Goal: Obtain resource: Download file/media

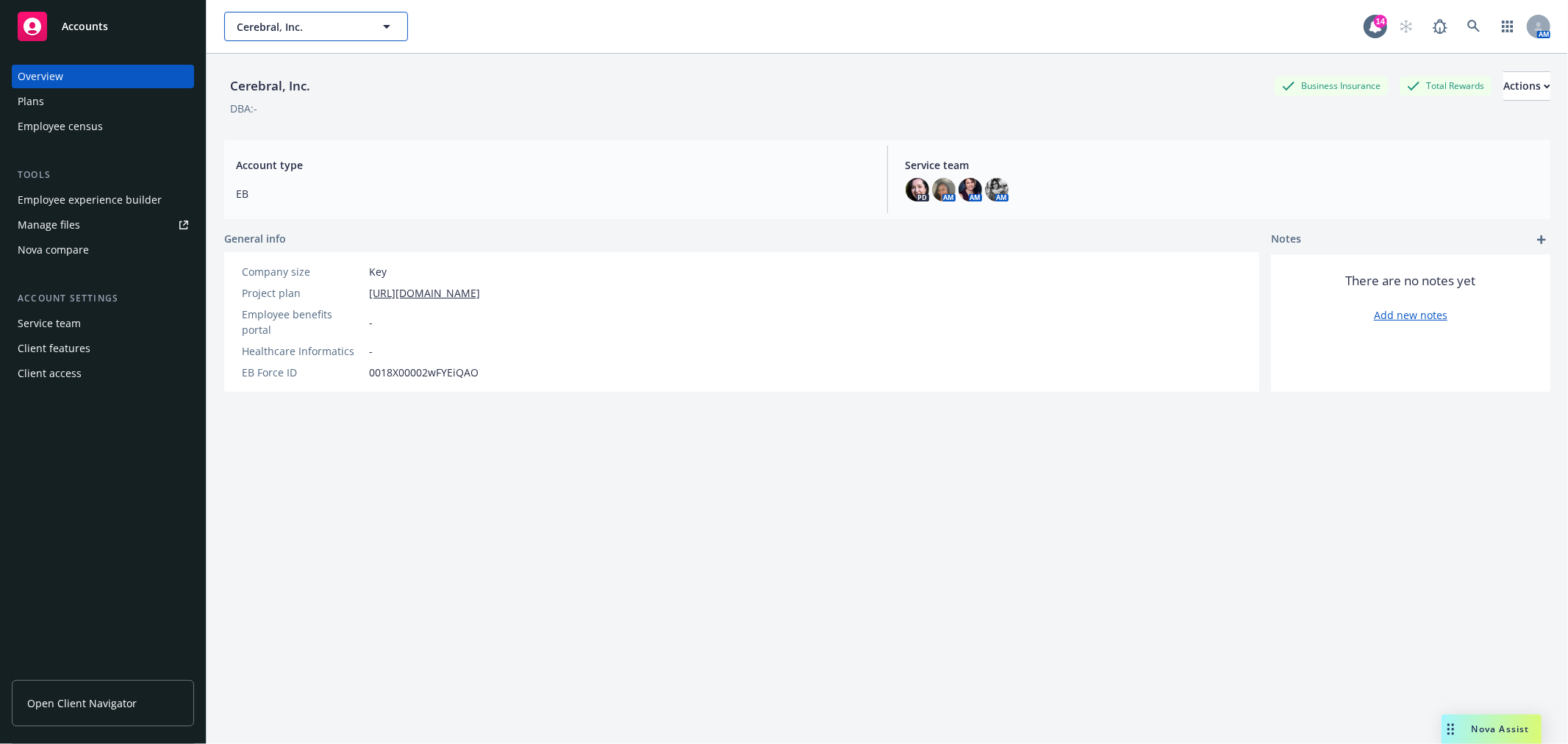
click at [396, 25] on button "Cerebral, Inc." at bounding box center [316, 26] width 184 height 30
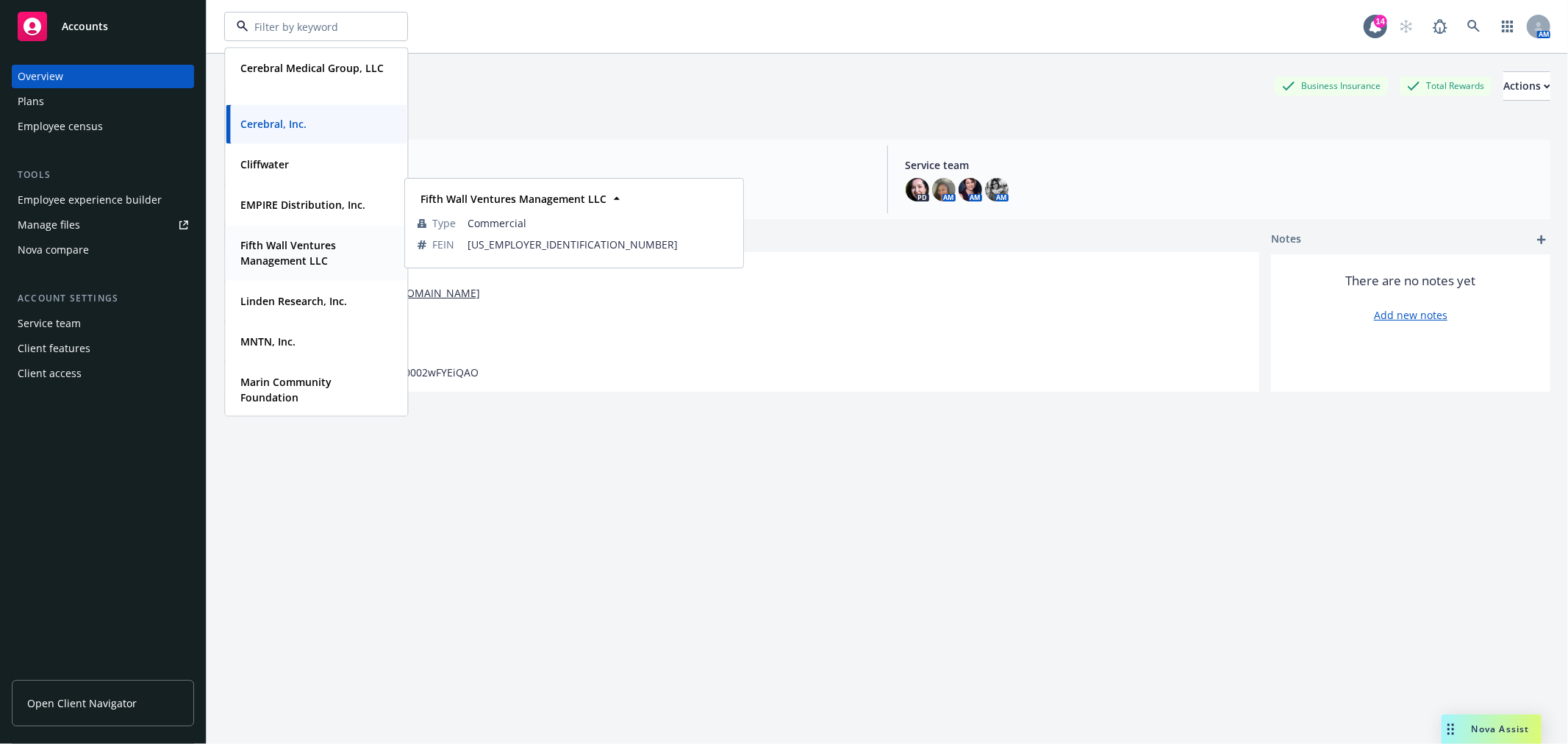
scroll to position [163, 0]
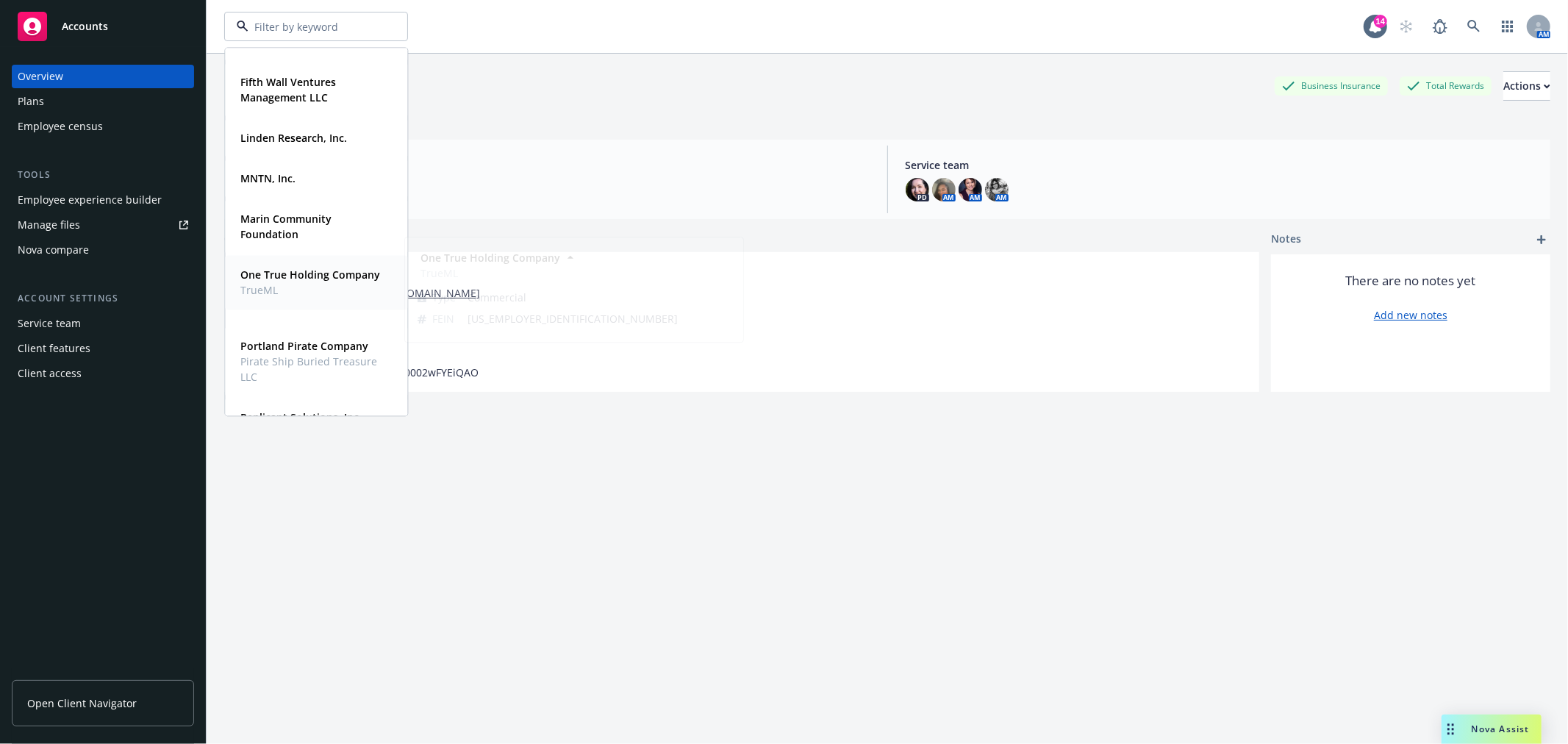
click at [284, 282] on strong "One True Holding Company" at bounding box center [310, 274] width 140 height 14
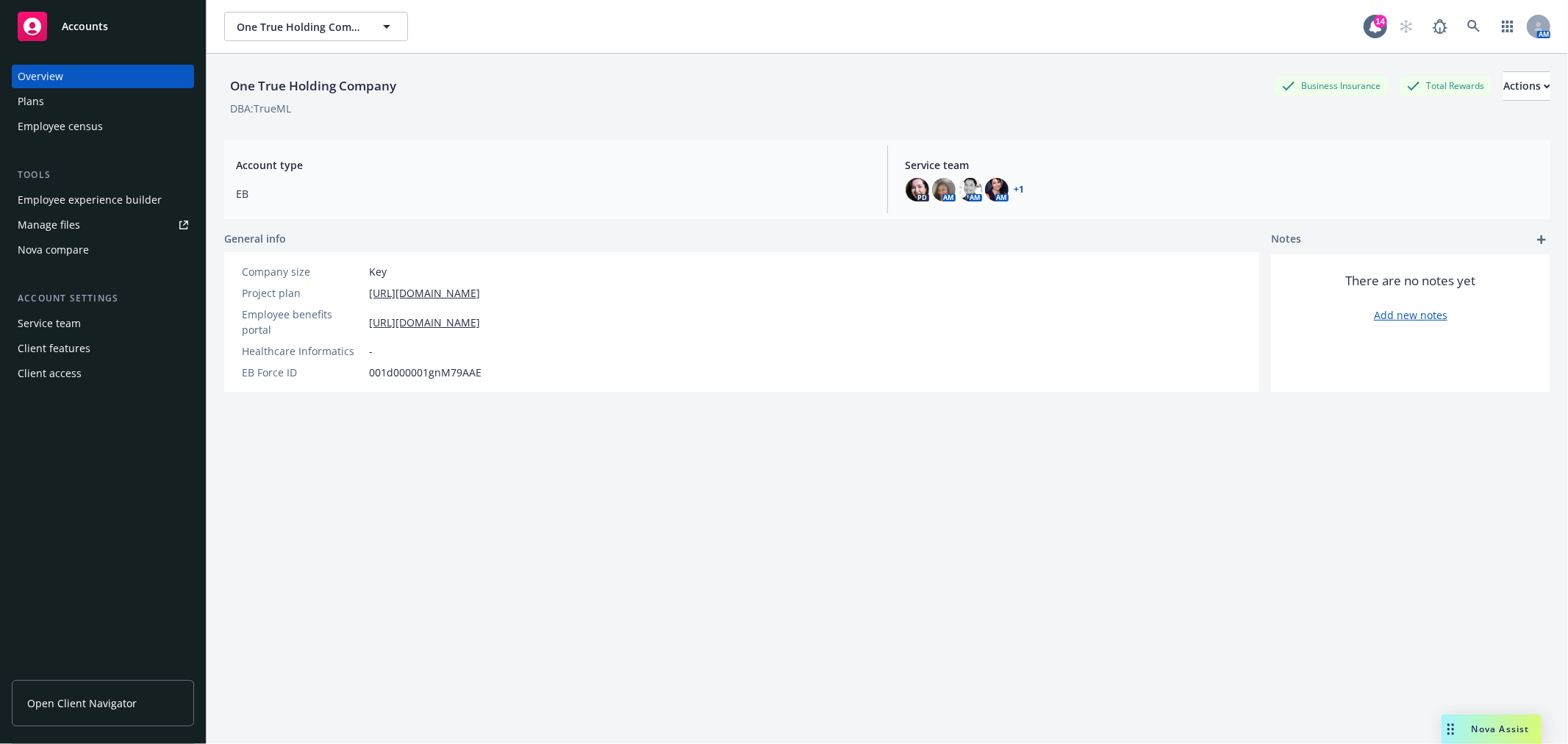
click at [66, 218] on div "Manage files" at bounding box center [48, 225] width 62 height 24
click at [111, 195] on div "Employee experience builder" at bounding box center [89, 200] width 144 height 24
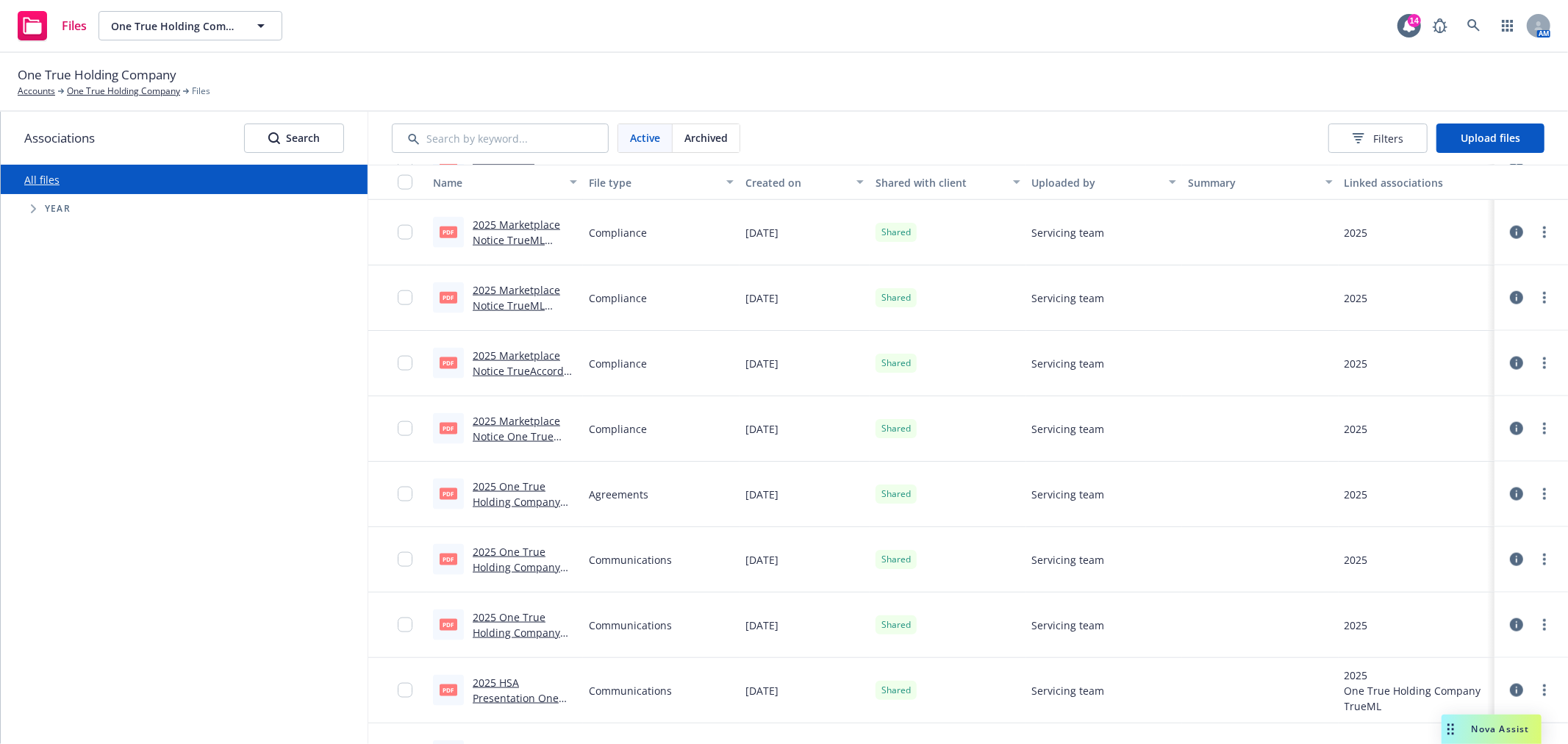
scroll to position [1633, 0]
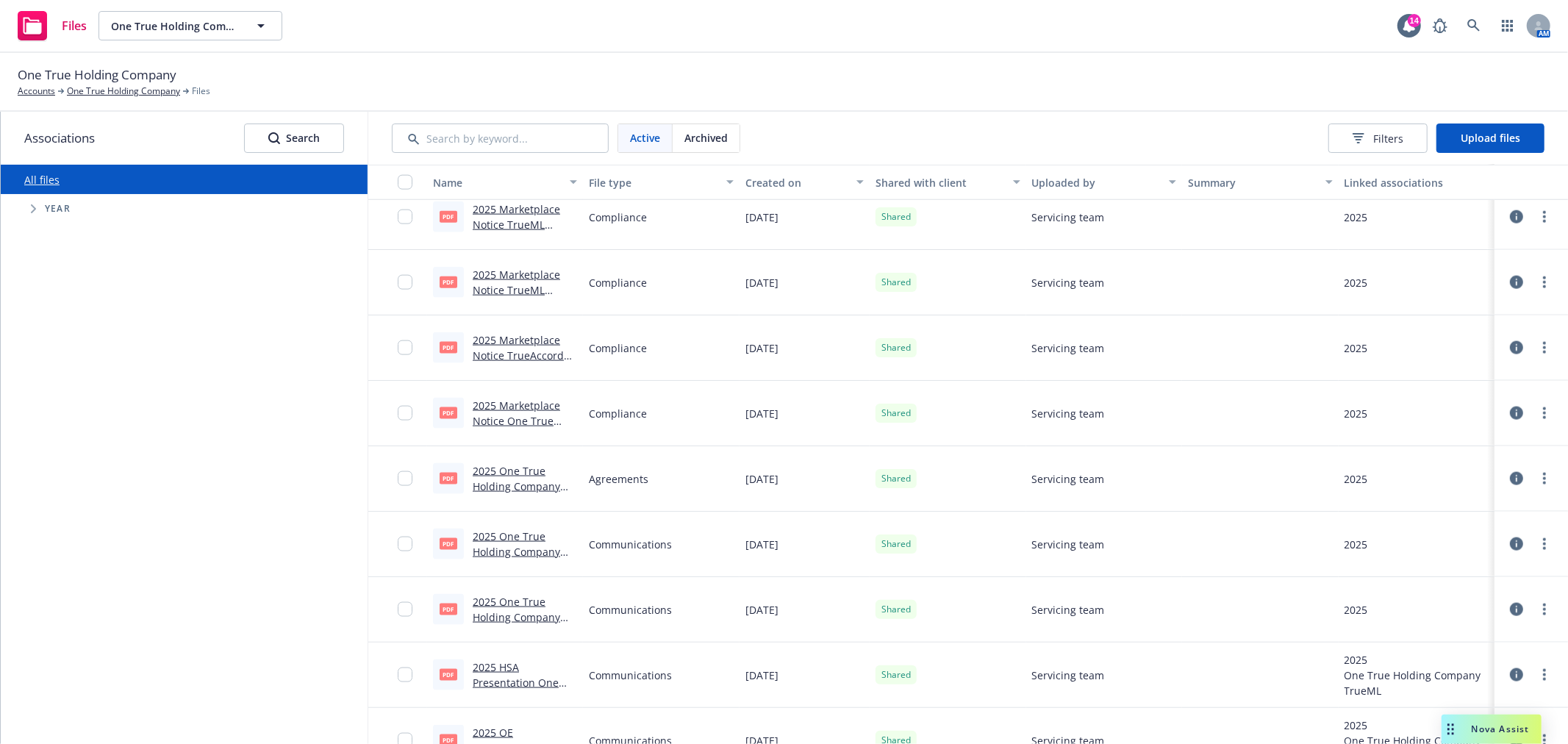
click at [526, 338] on link "2025 Marketplace Notice TrueAccord Corp..pdf" at bounding box center [518, 356] width 91 height 45
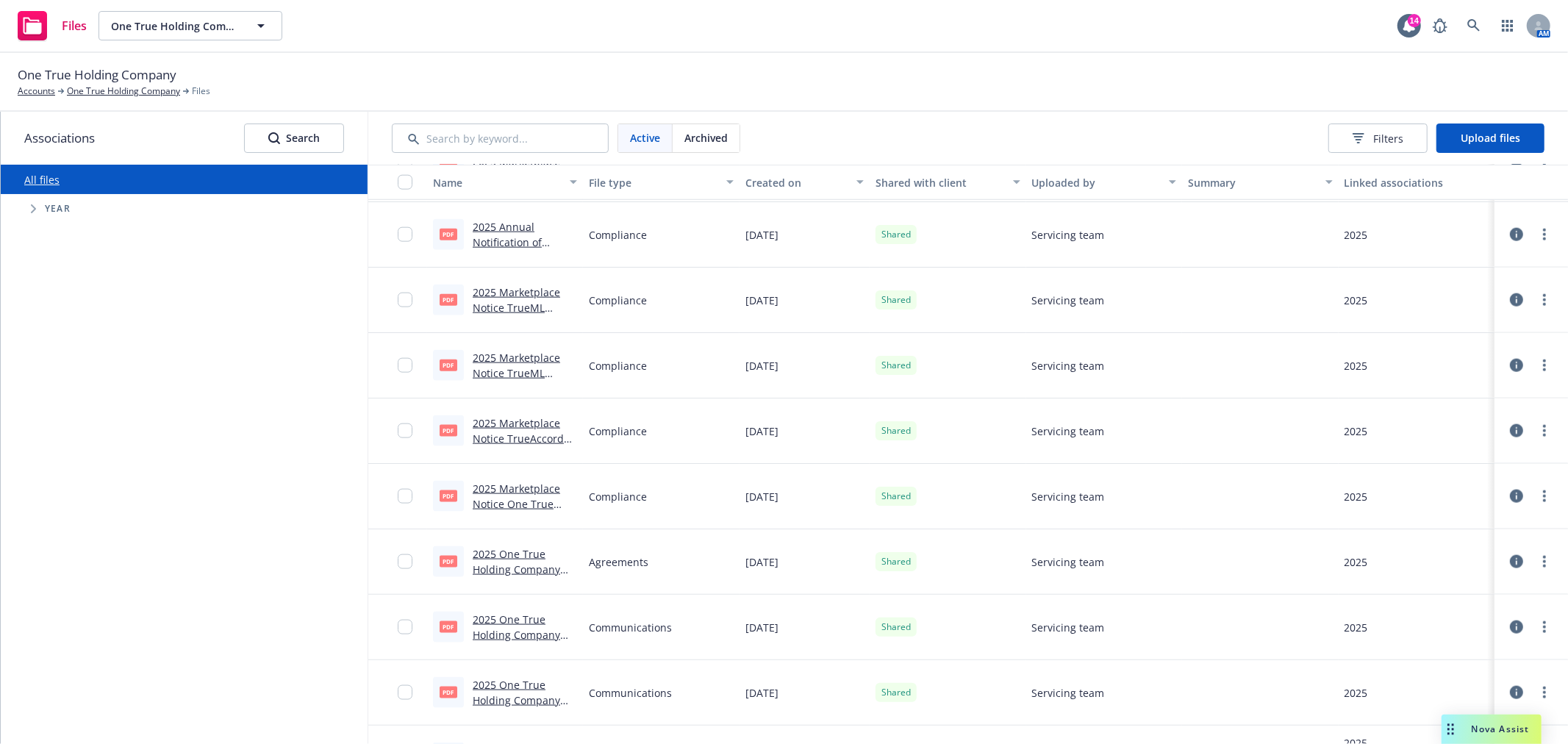
click at [503, 228] on link "2025 Annual Notification of Benefit Rights (Creditable) One True Holding Compan…" at bounding box center [513, 265] width 80 height 91
